Goal: Transaction & Acquisition: Purchase product/service

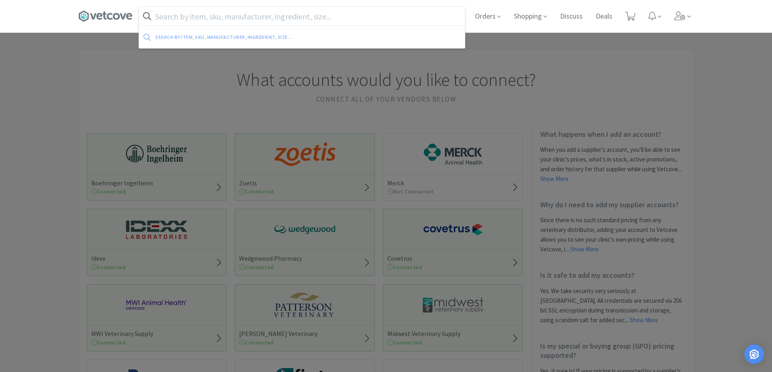
click at [241, 17] on input "text" at bounding box center [302, 16] width 326 height 19
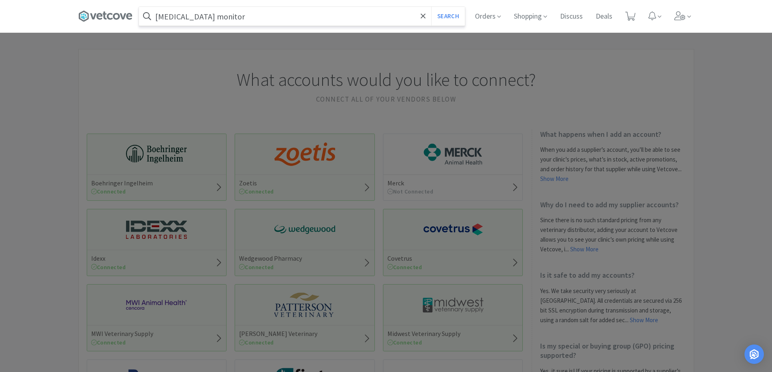
type input "[MEDICAL_DATA] monitor"
click at [431, 7] on button "Search" at bounding box center [448, 16] width 34 height 19
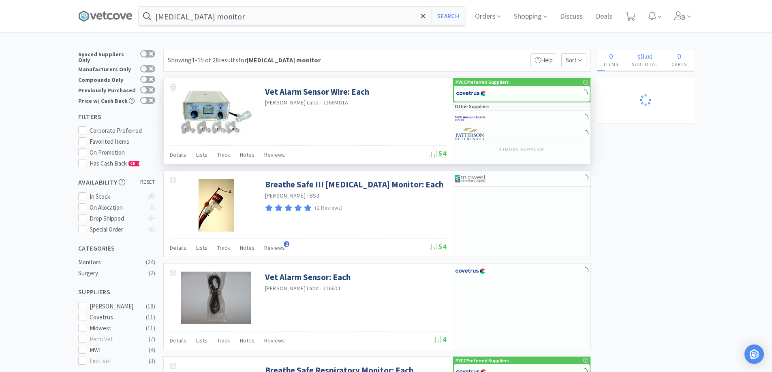
select select "1"
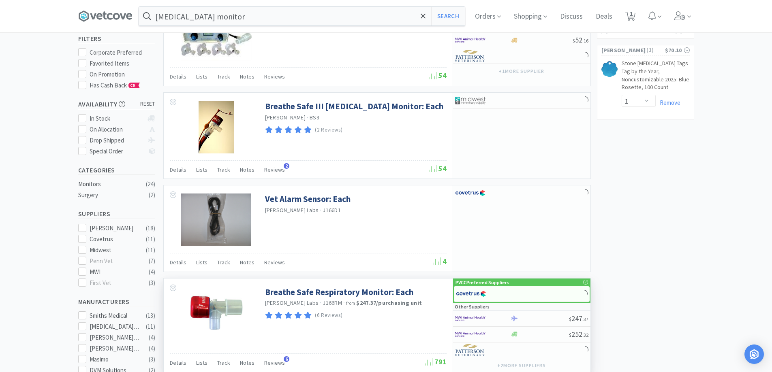
scroll to position [162, 0]
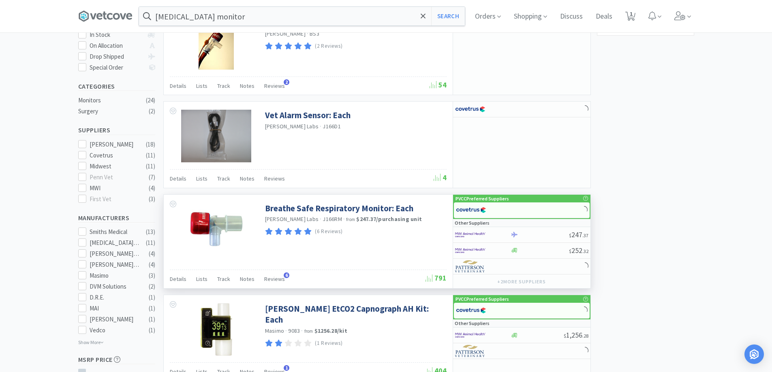
select select "1"
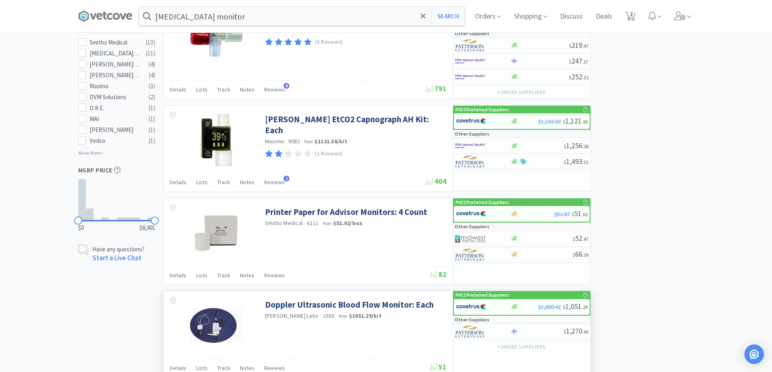
scroll to position [365, 0]
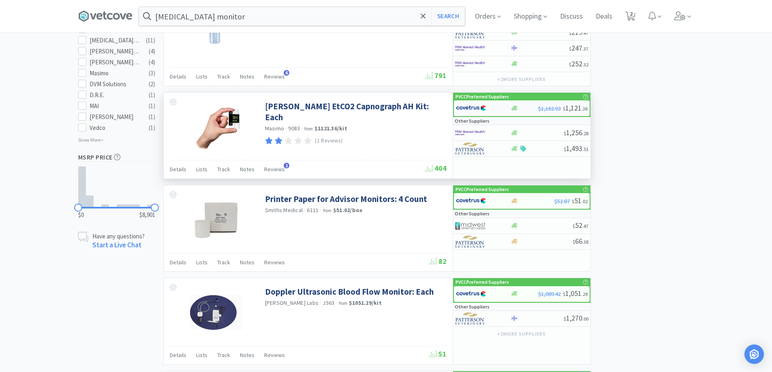
click at [522, 109] on div at bounding box center [524, 108] width 28 height 6
select select "1"
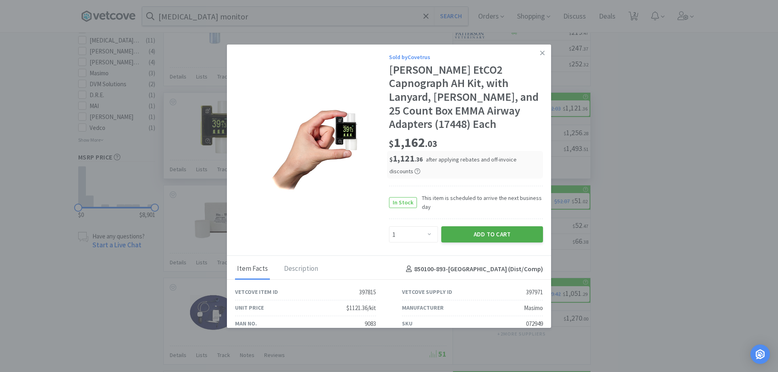
click at [459, 226] on button "Add to Cart" at bounding box center [492, 234] width 102 height 16
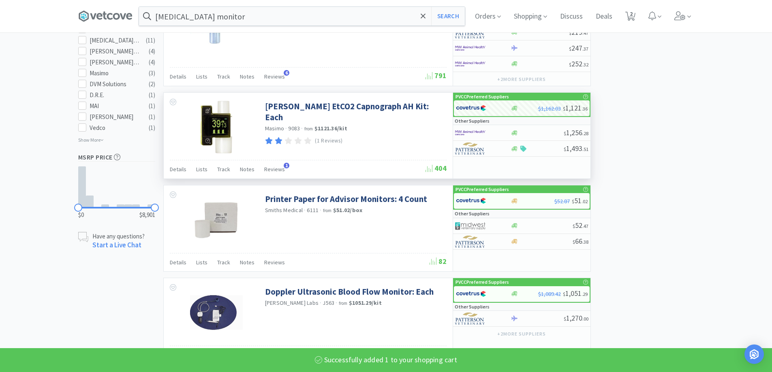
select select "1"
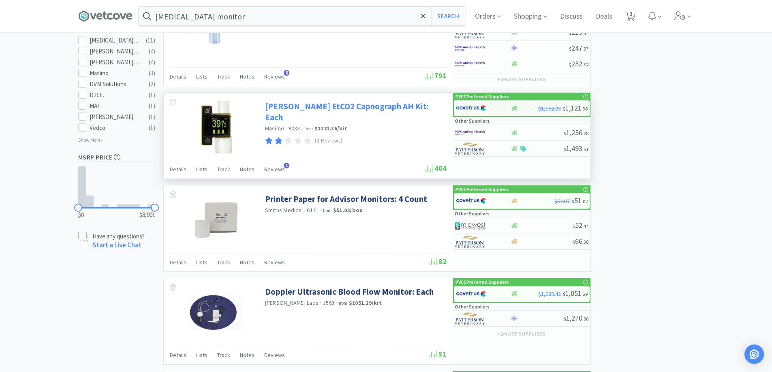
click at [266, 104] on link "[PERSON_NAME] EtCO2 Capnograph AH Kit: Each" at bounding box center [354, 112] width 179 height 22
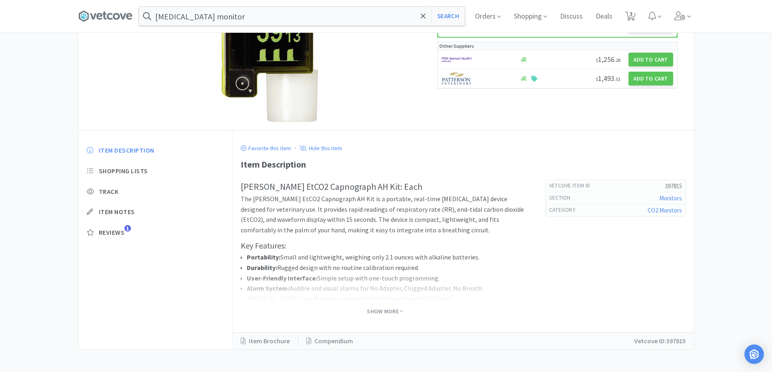
scroll to position [122, 0]
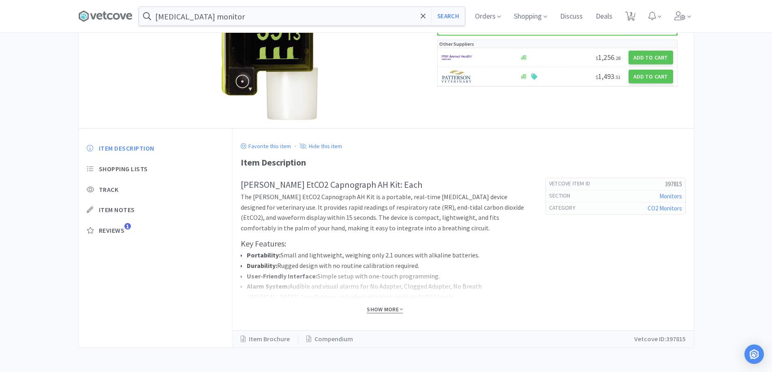
click at [383, 310] on span "Show More" at bounding box center [385, 310] width 36 height 8
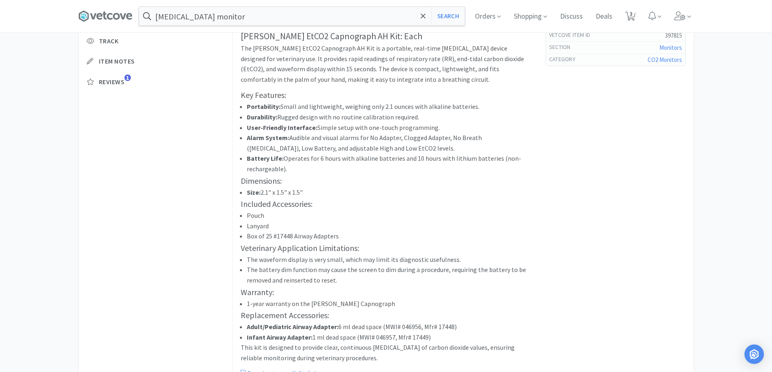
scroll to position [162, 0]
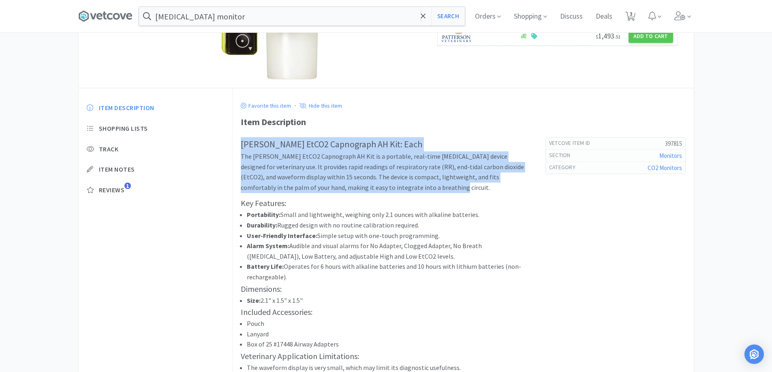
drag, startPoint x: 240, startPoint y: 141, endPoint x: 417, endPoint y: 190, distance: 184.0
click at [417, 190] on div "Favorite this item · Hide this item Item Description [PERSON_NAME] EtCO2 Capnog…" at bounding box center [463, 311] width 461 height 446
copy div "[PERSON_NAME] EtCO2 Capnograph AH Kit: Each The [PERSON_NAME] EtCO2 Capnograph …"
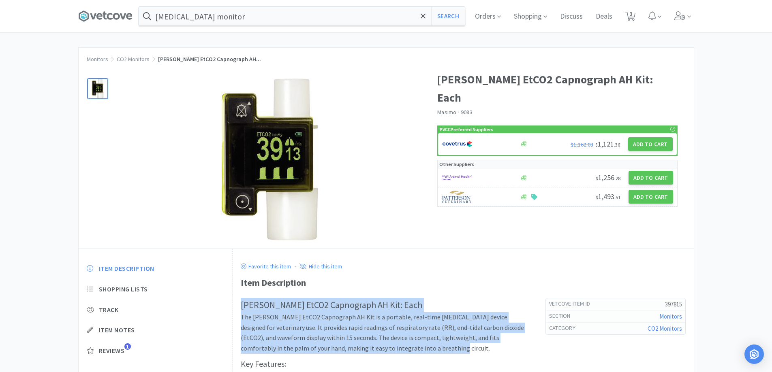
scroll to position [0, 0]
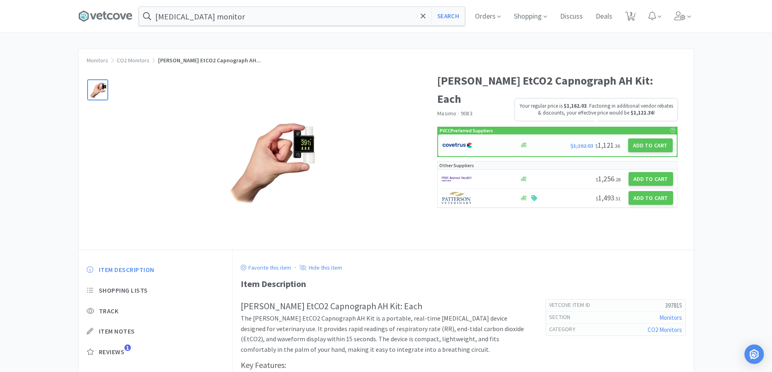
click at [596, 141] on span "$1,162.03 $ 1,121 . 36" at bounding box center [594, 145] width 49 height 9
select select "1"
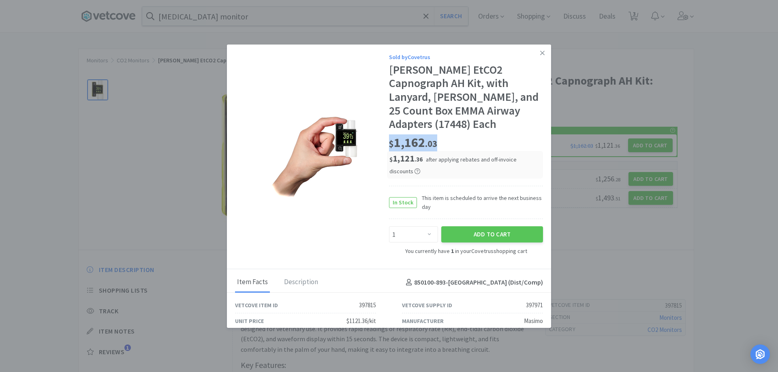
drag, startPoint x: 386, startPoint y: 130, endPoint x: 441, endPoint y: 130, distance: 55.1
click at [441, 135] on div "$ 1,162 . 03" at bounding box center [466, 143] width 154 height 17
copy span "$ 1,162 . 03"
click at [535, 49] on link at bounding box center [542, 53] width 14 height 17
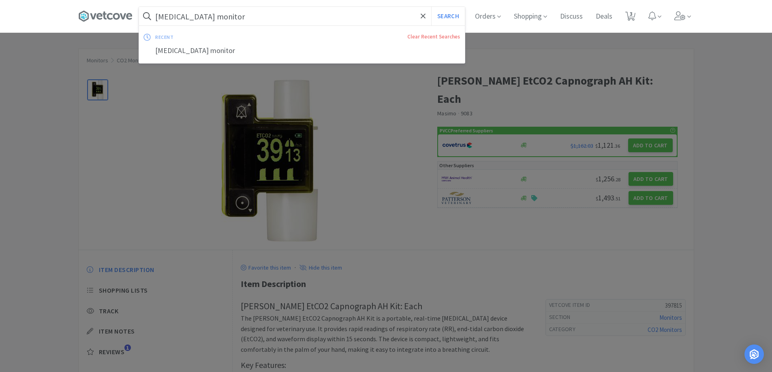
click at [255, 9] on input "[MEDICAL_DATA] monitor" at bounding box center [302, 16] width 326 height 19
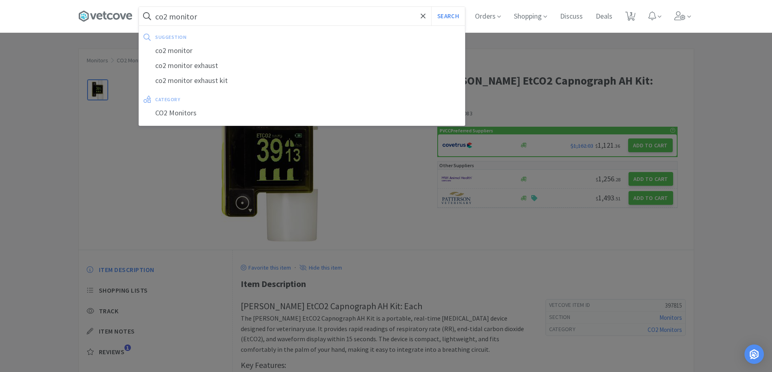
type input "co2 monitor"
click at [431, 7] on button "Search" at bounding box center [448, 16] width 34 height 19
select select "1"
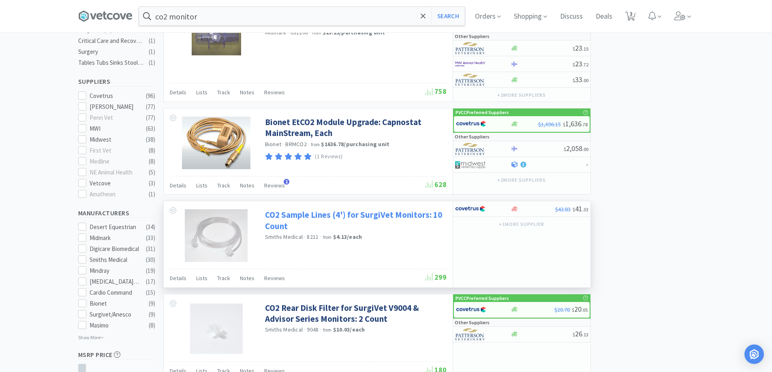
scroll to position [446, 0]
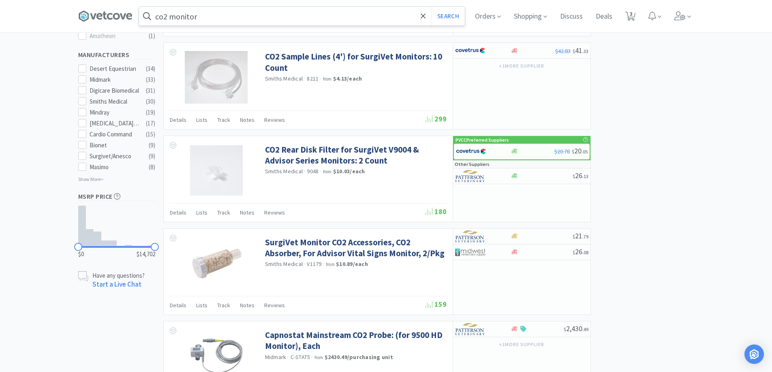
click at [236, 14] on input "co2 monitor" at bounding box center [302, 16] width 326 height 19
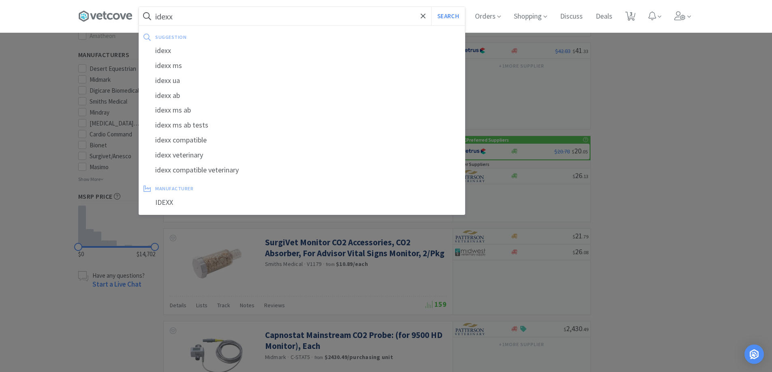
type input "idexx"
click at [431, 7] on button "Search" at bounding box center [448, 16] width 34 height 19
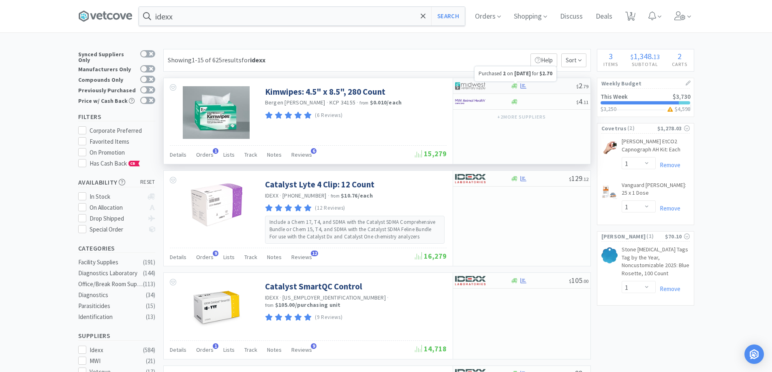
click at [526, 84] on icon at bounding box center [523, 86] width 6 height 6
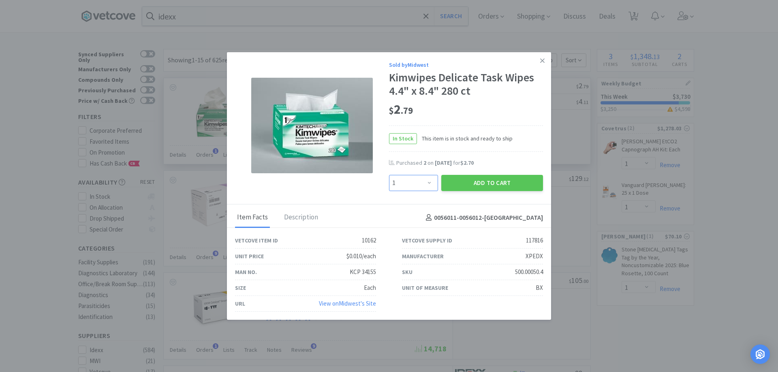
click at [436, 180] on select "Enter Quantity 1 2 3 4 5 6 7 8 9 10 11 12 13 14 15 16 17 18 19 20 Enter Quantity" at bounding box center [413, 183] width 49 height 16
select select "2"
click at [389, 175] on select "Enter Quantity 1 2 3 4 5 6 7 8 9 10 11 12 13 14 15 16 17 18 19 20 Enter Quantity" at bounding box center [413, 183] width 49 height 16
click at [473, 176] on button "Add to Cart" at bounding box center [492, 183] width 102 height 16
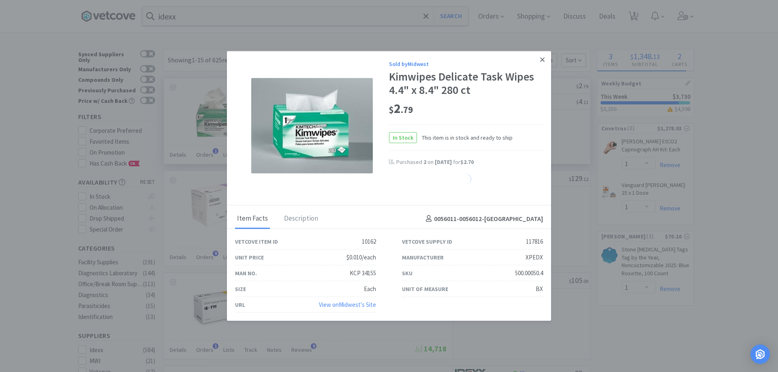
click at [540, 59] on icon at bounding box center [542, 59] width 4 height 7
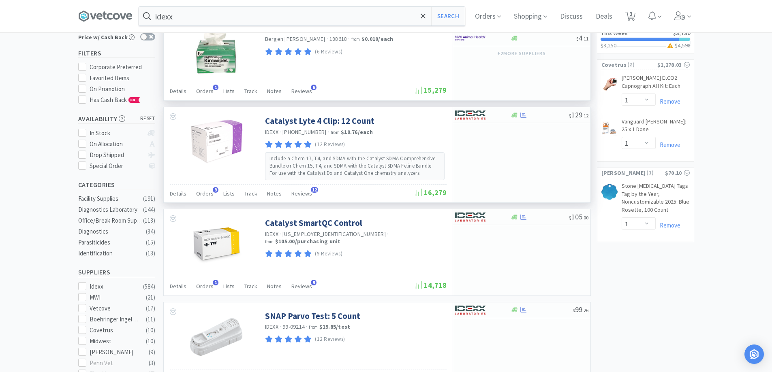
scroll to position [203, 0]
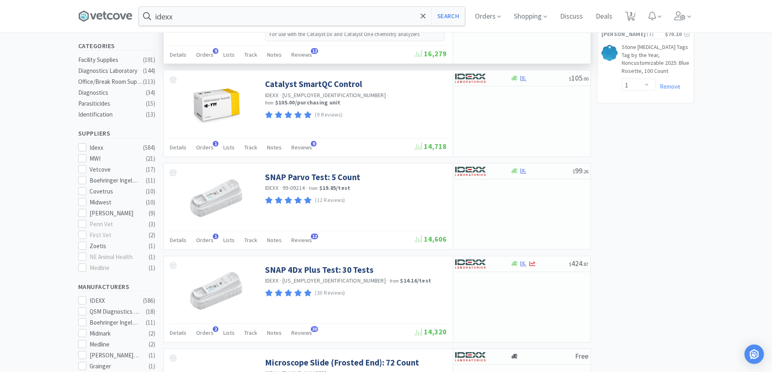
select select "2"
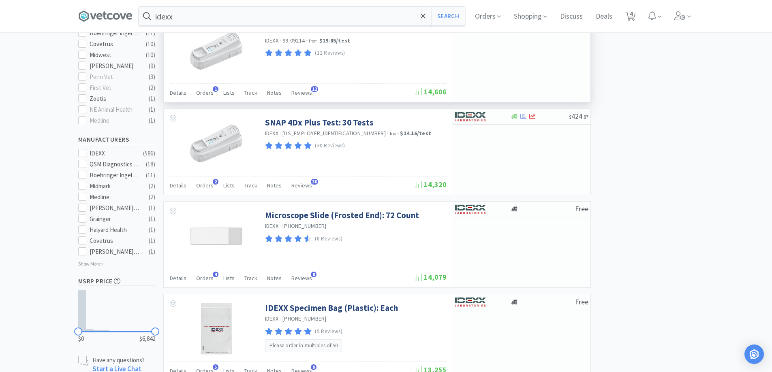
scroll to position [365, 0]
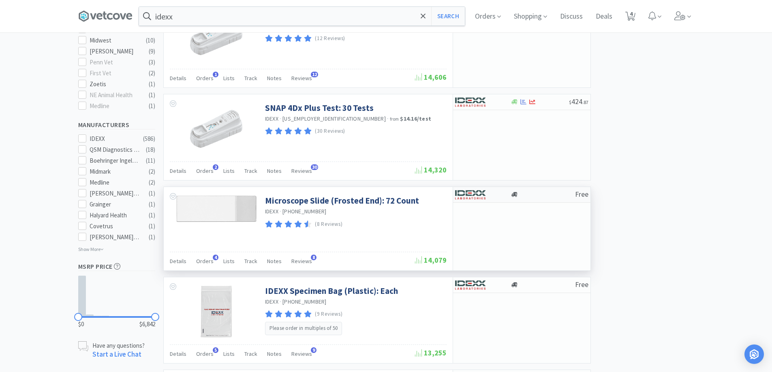
click at [508, 197] on div at bounding box center [483, 195] width 56 height 14
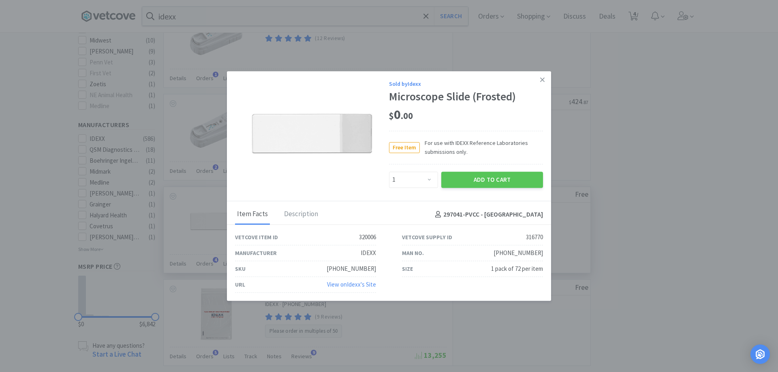
click at [429, 171] on div "Enter Quantity 1 2 3 4 5 6 7 8 9 10 11 12 13 14 15 16 17 18 19 20 Enter Quantity" at bounding box center [413, 179] width 52 height 19
click at [430, 181] on select "Enter Quantity 1 2 3 4 5 6 7 8 9 10 11 12 13 14 15 16 17 18 19 20 Enter Quantity" at bounding box center [413, 180] width 49 height 16
select select "3"
click at [389, 172] on select "Enter Quantity 1 2 3 4 5 6 7 8 9 10 11 12 13 14 15 16 17 18 19 20 Enter Quantity" at bounding box center [413, 180] width 49 height 16
click at [472, 183] on button "Add to Cart" at bounding box center [492, 180] width 102 height 16
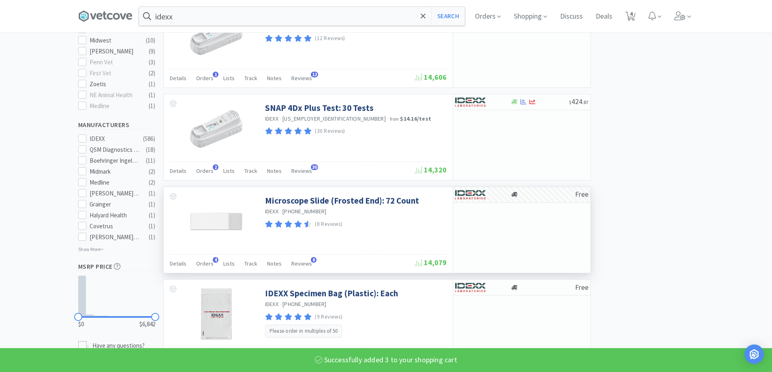
select select "3"
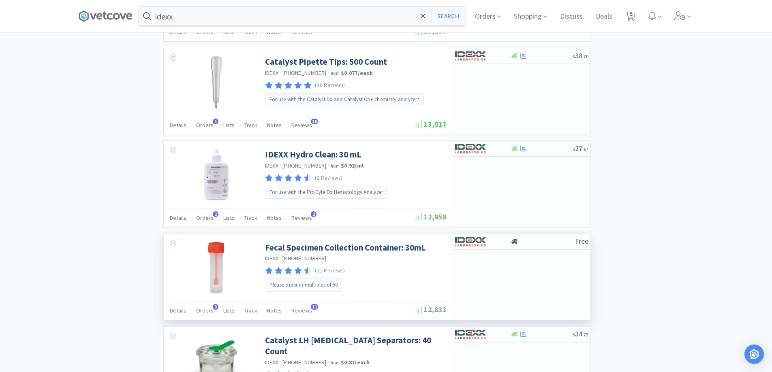
scroll to position [770, 0]
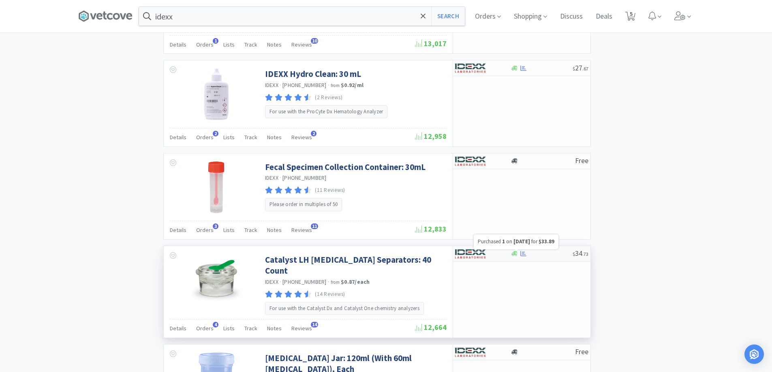
click at [524, 251] on icon at bounding box center [523, 254] width 6 height 6
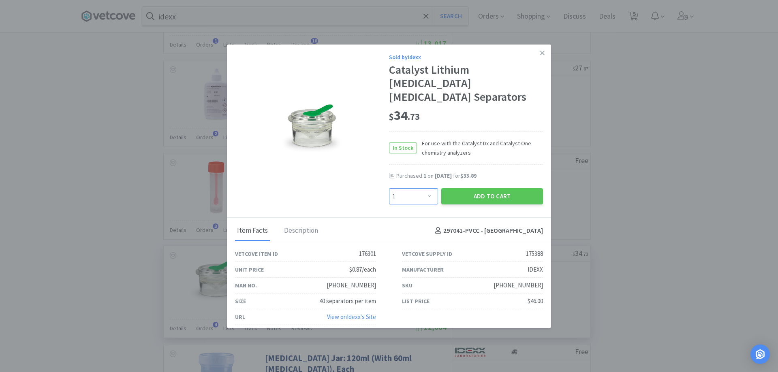
click at [431, 189] on select "Enter Quantity 1 2 3 4 5 6 7 8 9 10 11 12 13 14 15 16 17 18 19 20 Enter Quantity" at bounding box center [413, 196] width 49 height 16
select select "2"
click at [389, 188] on select "Enter Quantity 1 2 3 4 5 6 7 8 9 10 11 12 13 14 15 16 17 18 19 20 Enter Quantity" at bounding box center [413, 196] width 49 height 16
click at [496, 188] on button "Add to Cart" at bounding box center [492, 196] width 102 height 16
click at [543, 55] on icon at bounding box center [542, 52] width 4 height 7
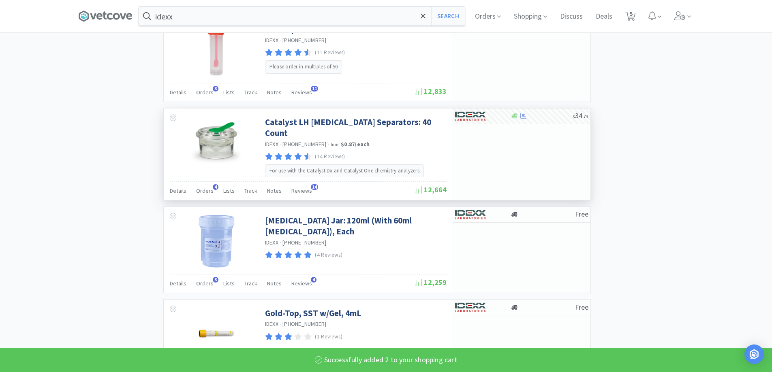
scroll to position [932, 0]
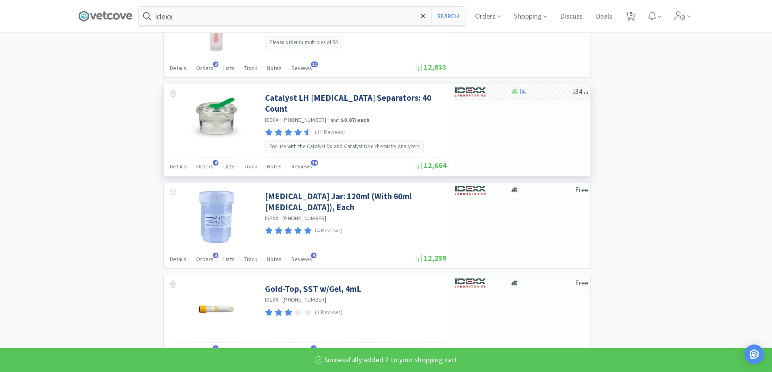
select select "2"
select select "3"
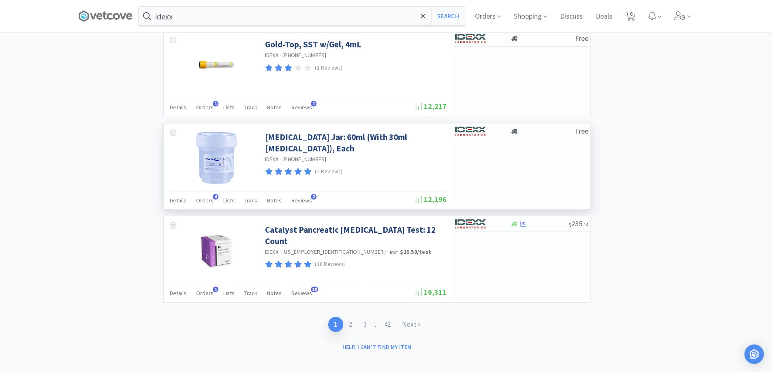
scroll to position [1177, 0]
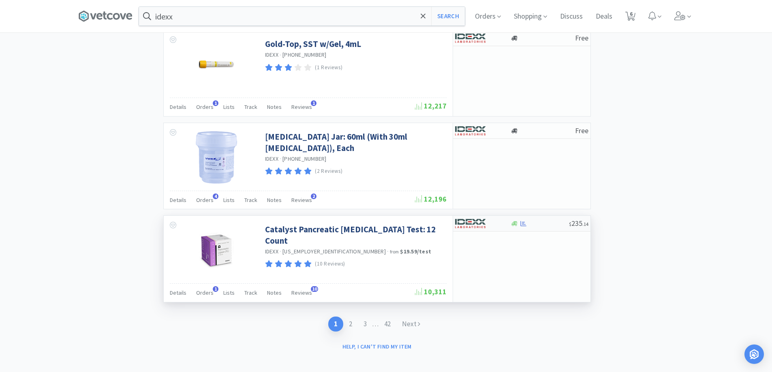
click at [532, 221] on div at bounding box center [539, 224] width 58 height 6
select select "1"
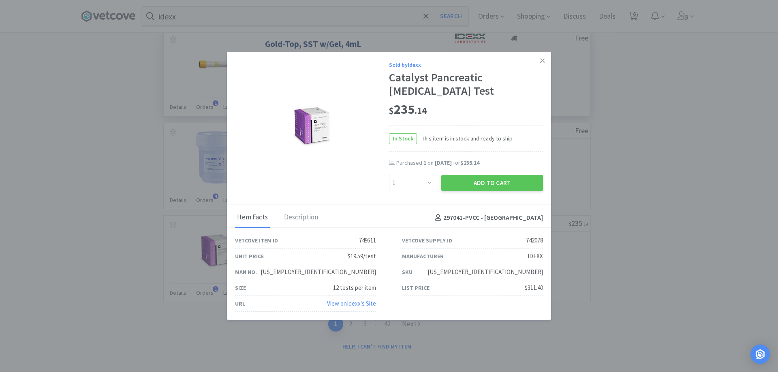
drag, startPoint x: 543, startPoint y: 68, endPoint x: 533, endPoint y: 89, distance: 23.9
click at [542, 64] on icon at bounding box center [542, 60] width 4 height 7
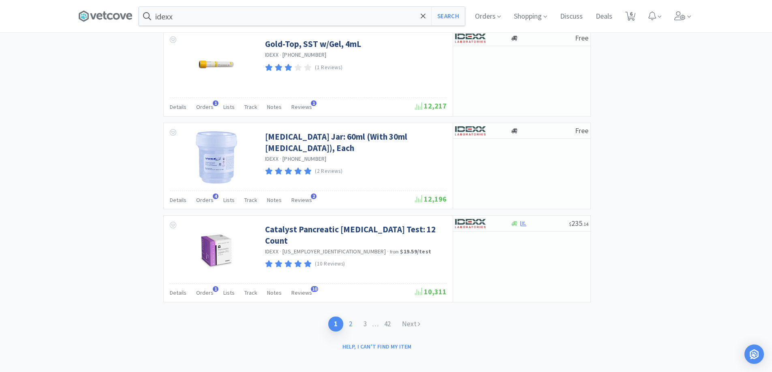
click at [353, 317] on link "2" at bounding box center [350, 324] width 15 height 15
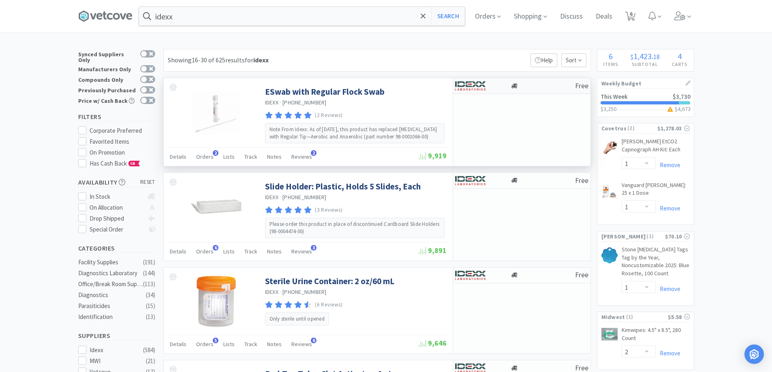
click at [537, 92] on div "Free" at bounding box center [521, 86] width 137 height 16
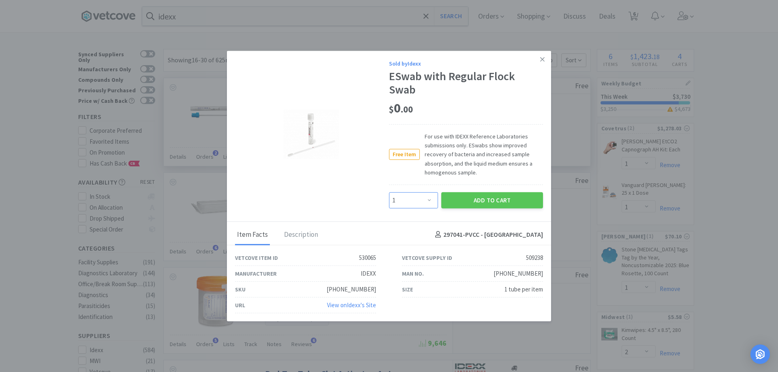
click at [423, 200] on select "Enter Quantity 1 2 3 4 5 6 7 8 9 10 11 12 13 14 15 16 17 18 19 20 Enter Quantity" at bounding box center [413, 200] width 49 height 16
select select "20"
click at [389, 192] on select "Enter Quantity 1 2 3 4 5 6 7 8 9 10 11 12 13 14 15 16 17 18 19 20 Enter Quantity" at bounding box center [413, 200] width 49 height 16
click at [474, 199] on button "Add to Cart" at bounding box center [492, 200] width 102 height 16
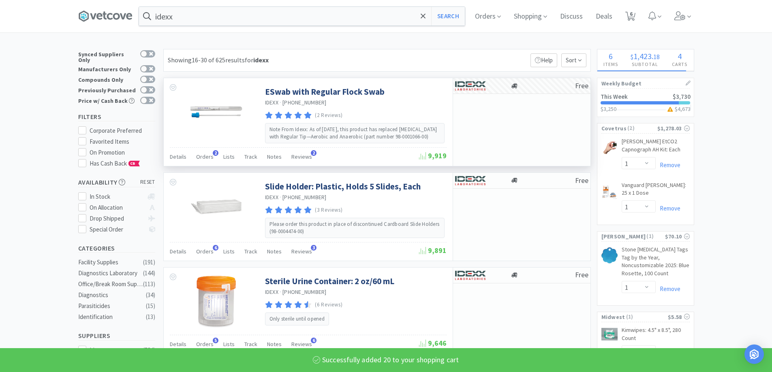
select select "20"
select select "3"
click at [673, 285] on link "Remove" at bounding box center [668, 289] width 25 height 8
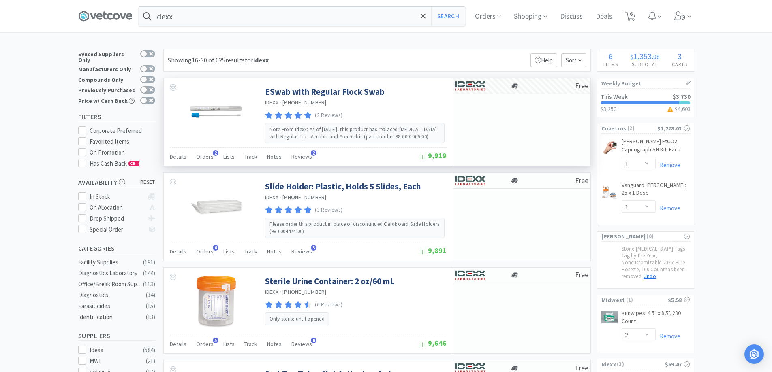
click at [658, 273] on link "Undo" at bounding box center [649, 276] width 17 height 7
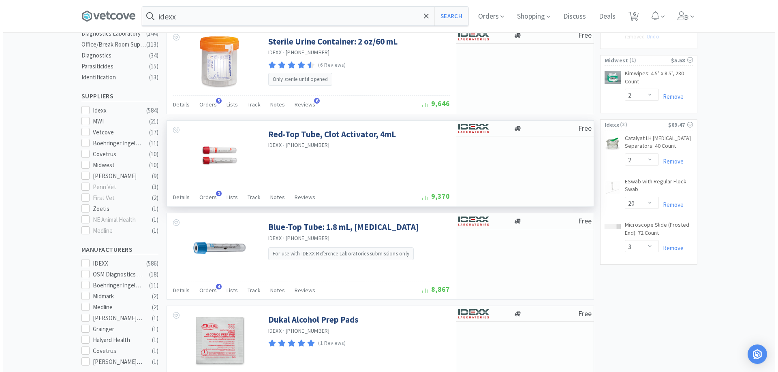
scroll to position [243, 0]
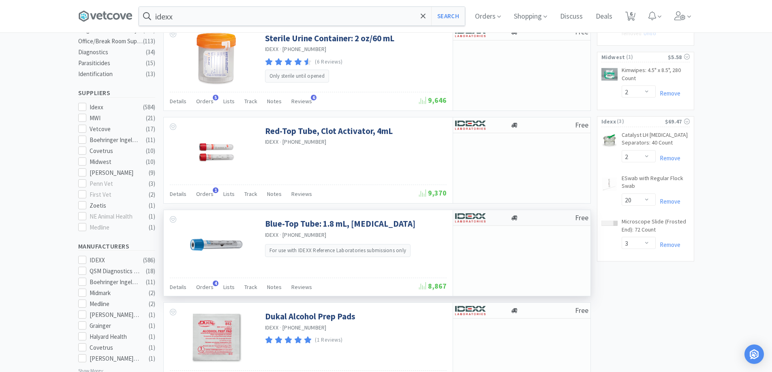
select select "1"
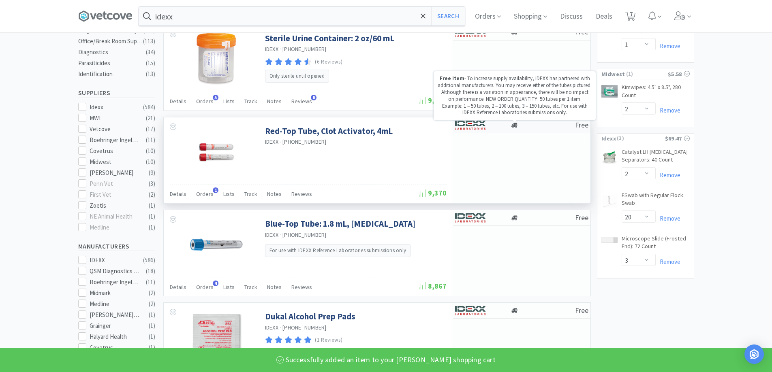
click at [515, 128] on icon at bounding box center [514, 125] width 6 height 6
select select "1"
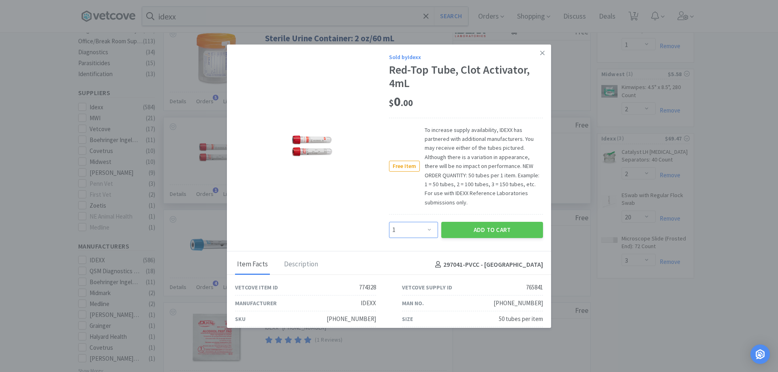
click at [399, 229] on select "Enter Quantity 1 2 3 4 5 6 7 8 9 10 11 12 13 14 15 16 17 18 19 20 Enter Quantity" at bounding box center [413, 230] width 49 height 16
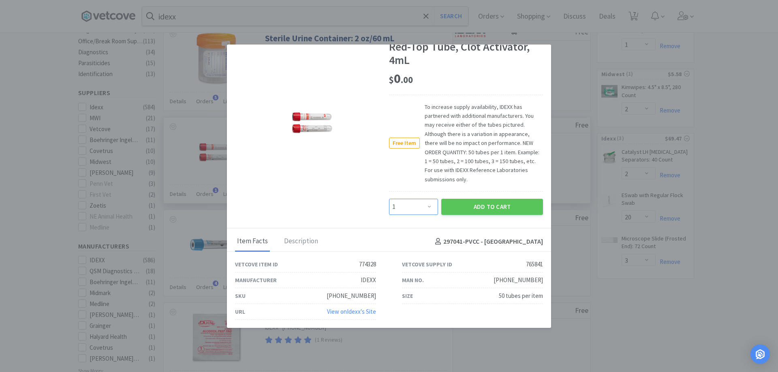
click at [397, 209] on select "Enter Quantity 1 2 3 4 5 6 7 8 9 10 11 12 13 14 15 16 17 18 19 20 Enter Quantity" at bounding box center [413, 207] width 49 height 16
click at [470, 166] on span "To increase supply availability, IDEXX has partnered with additional manufactur…" at bounding box center [481, 144] width 123 height 82
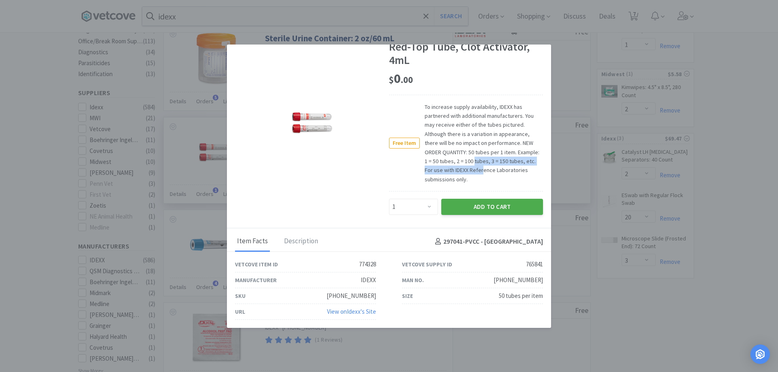
click at [452, 204] on button "Add to Cart" at bounding box center [492, 207] width 102 height 16
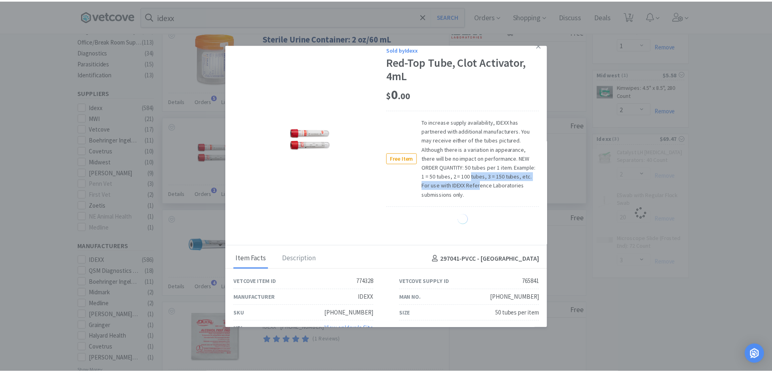
scroll to position [0, 0]
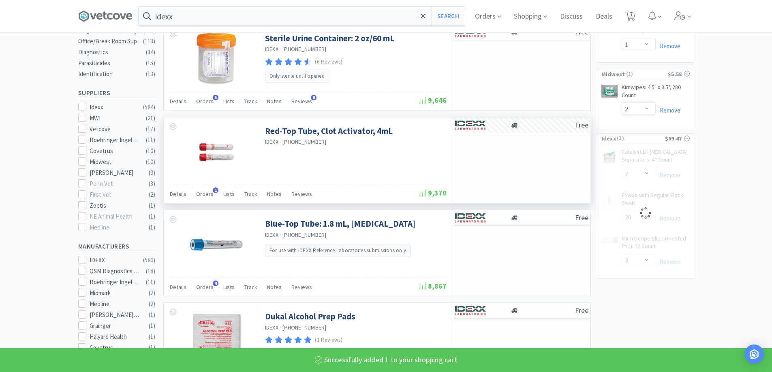
select select "1"
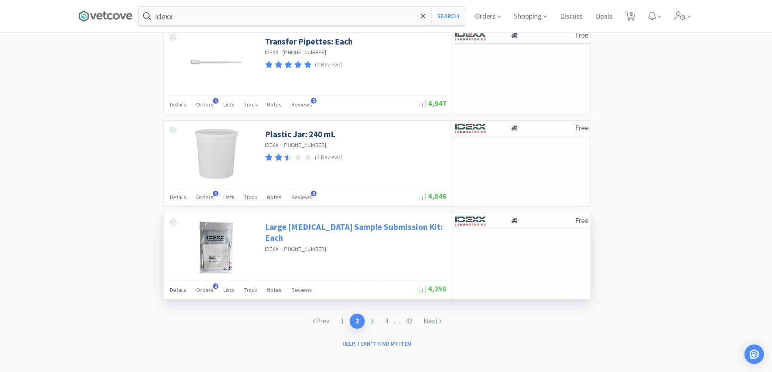
scroll to position [1173, 0]
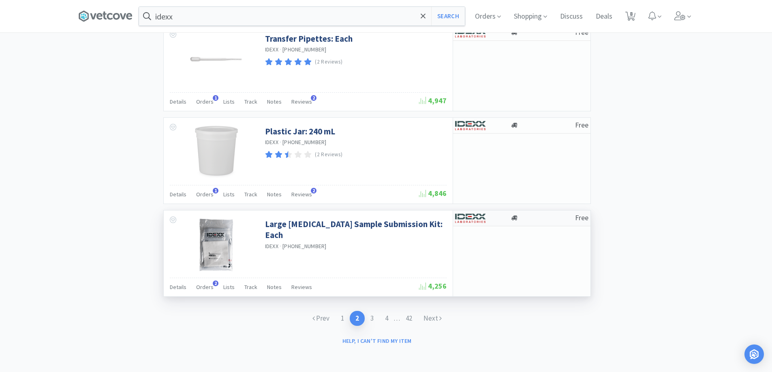
click at [514, 224] on div "Free" at bounding box center [521, 219] width 137 height 16
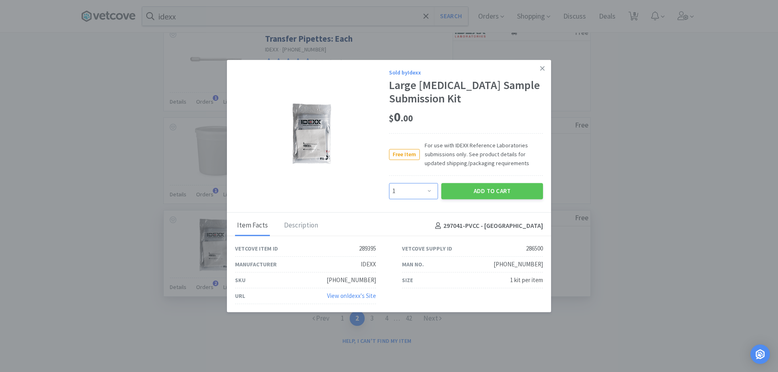
click at [425, 189] on select "Enter Quantity 1 2 3 4 5 6 7 8 9 10 11 12 13 14 15 16 17 18 19 20 Enter Quantity" at bounding box center [413, 191] width 49 height 16
select select "2"
click at [389, 183] on select "Enter Quantity 1 2 3 4 5 6 7 8 9 10 11 12 13 14 15 16 17 18 19 20 Enter Quantity" at bounding box center [413, 191] width 49 height 16
click at [514, 188] on button "Add to Cart" at bounding box center [492, 191] width 102 height 16
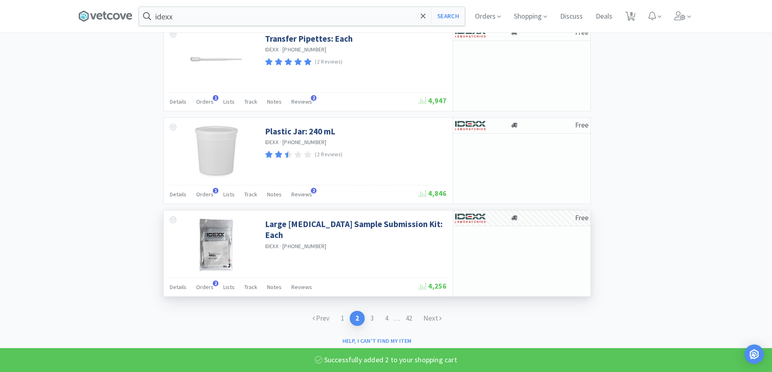
select select "2"
select select "3"
select select "1"
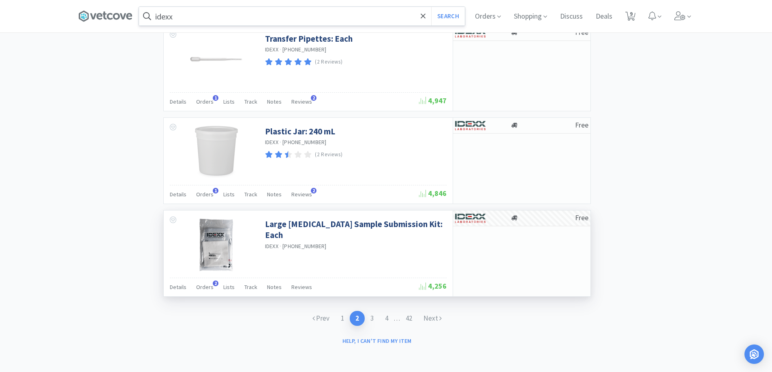
click at [206, 12] on input "idexx" at bounding box center [302, 16] width 326 height 19
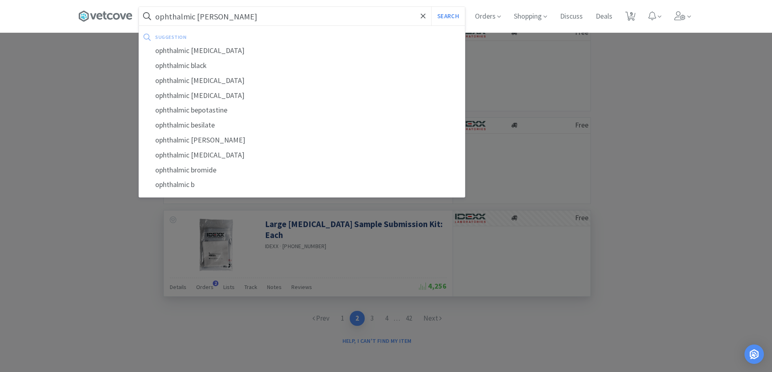
type input "ophthalmic [PERSON_NAME]"
click at [431, 7] on button "Search" at bounding box center [448, 16] width 34 height 19
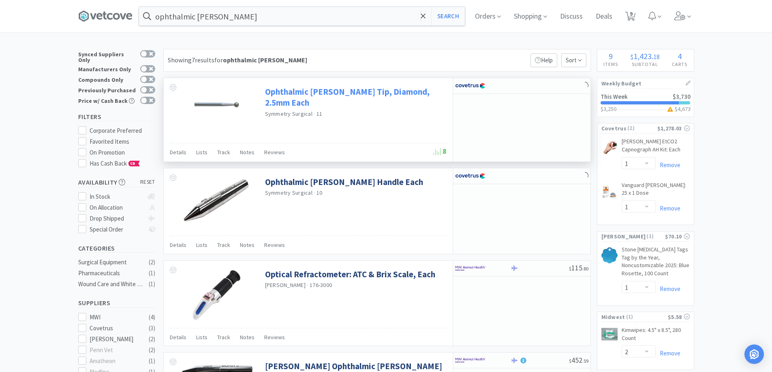
click at [271, 90] on link "Ophthalmic [PERSON_NAME] Tip, Diamond, 2.5mm Each" at bounding box center [354, 97] width 179 height 22
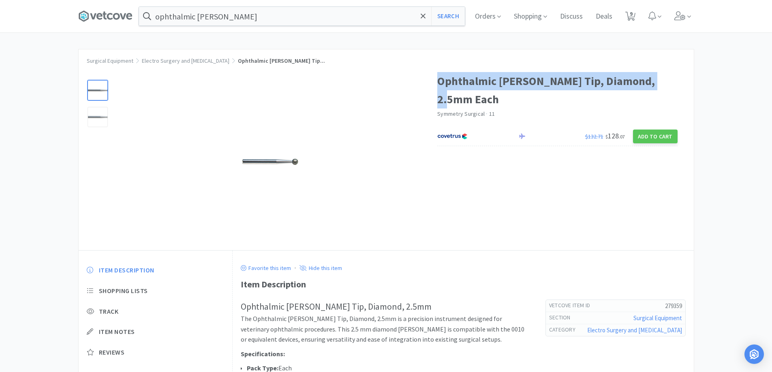
drag, startPoint x: 439, startPoint y: 80, endPoint x: 661, endPoint y: 85, distance: 222.1
click at [661, 85] on h1 "Ophthalmic [PERSON_NAME] Tip, Diamond, 2.5mm Each" at bounding box center [557, 90] width 240 height 36
copy h1 "Ophthalmic [PERSON_NAME] Tip, Diamond, 2.5mm Each"
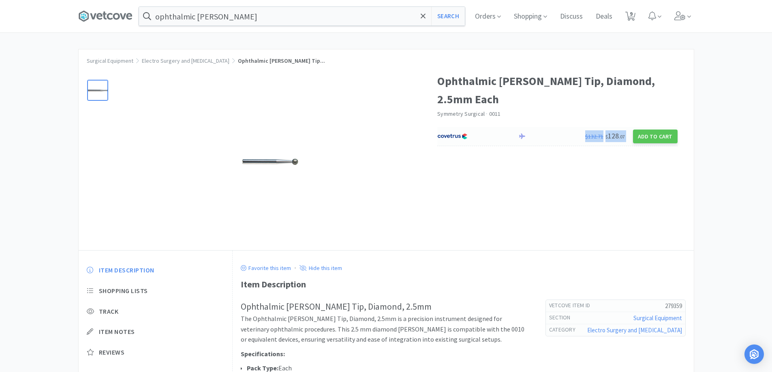
drag, startPoint x: 585, startPoint y: 118, endPoint x: 629, endPoint y: 123, distance: 44.0
click at [629, 127] on div "$132.71 $ 128 . 07 Add to Cart" at bounding box center [557, 136] width 240 height 19
select select "1"
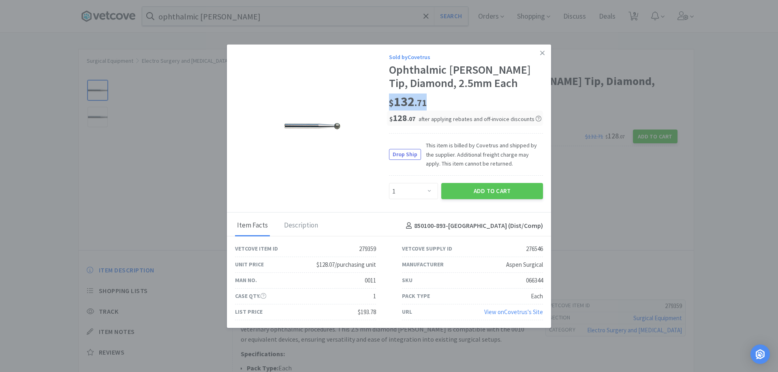
drag, startPoint x: 387, startPoint y: 105, endPoint x: 427, endPoint y: 106, distance: 40.9
click at [427, 106] on div "$ 132 . 71" at bounding box center [466, 102] width 154 height 17
copy span "$ 132 . 71"
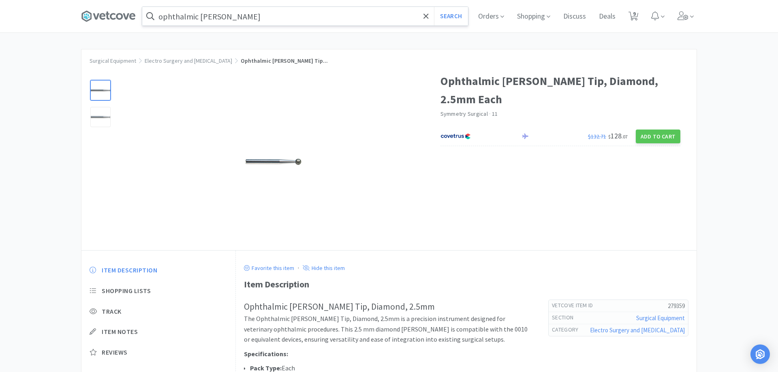
drag, startPoint x: 346, startPoint y: 24, endPoint x: 286, endPoint y: 10, distance: 61.7
